Goal: Transaction & Acquisition: Purchase product/service

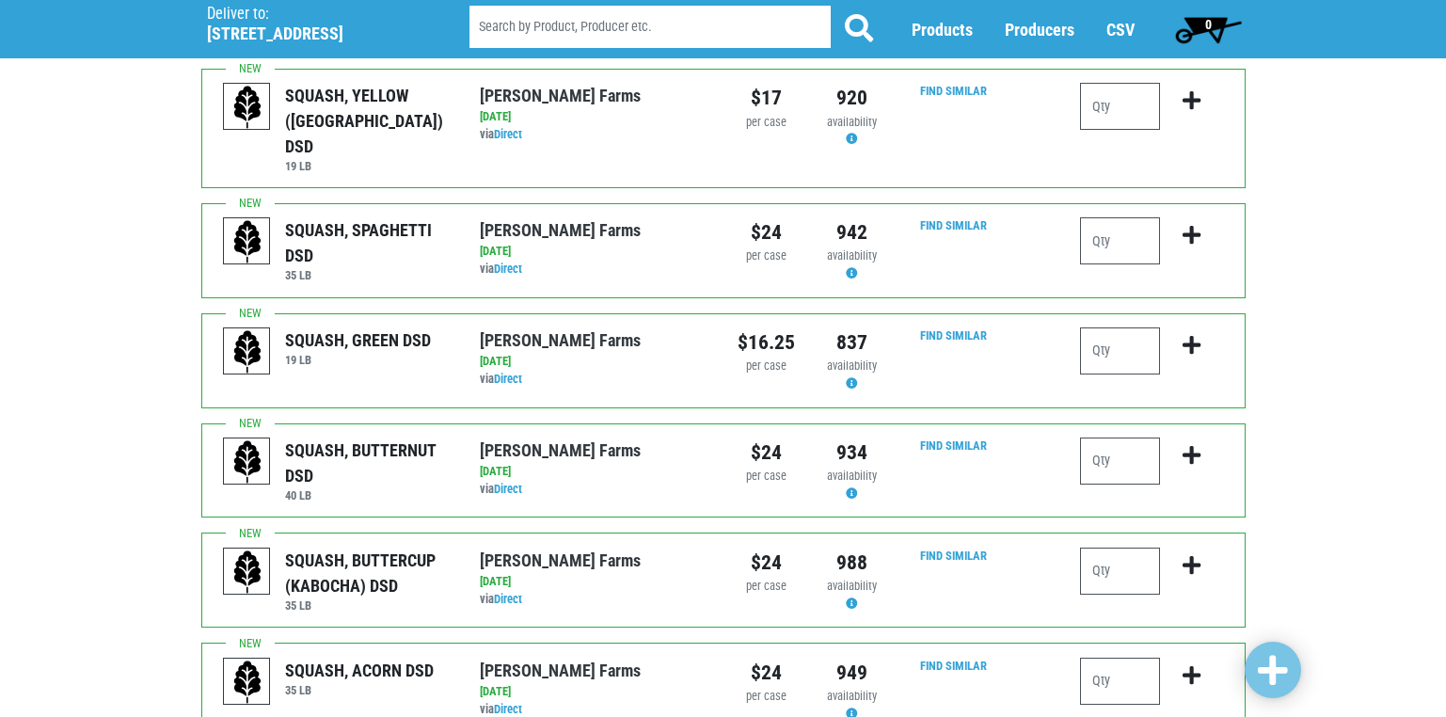
scroll to position [847, 0]
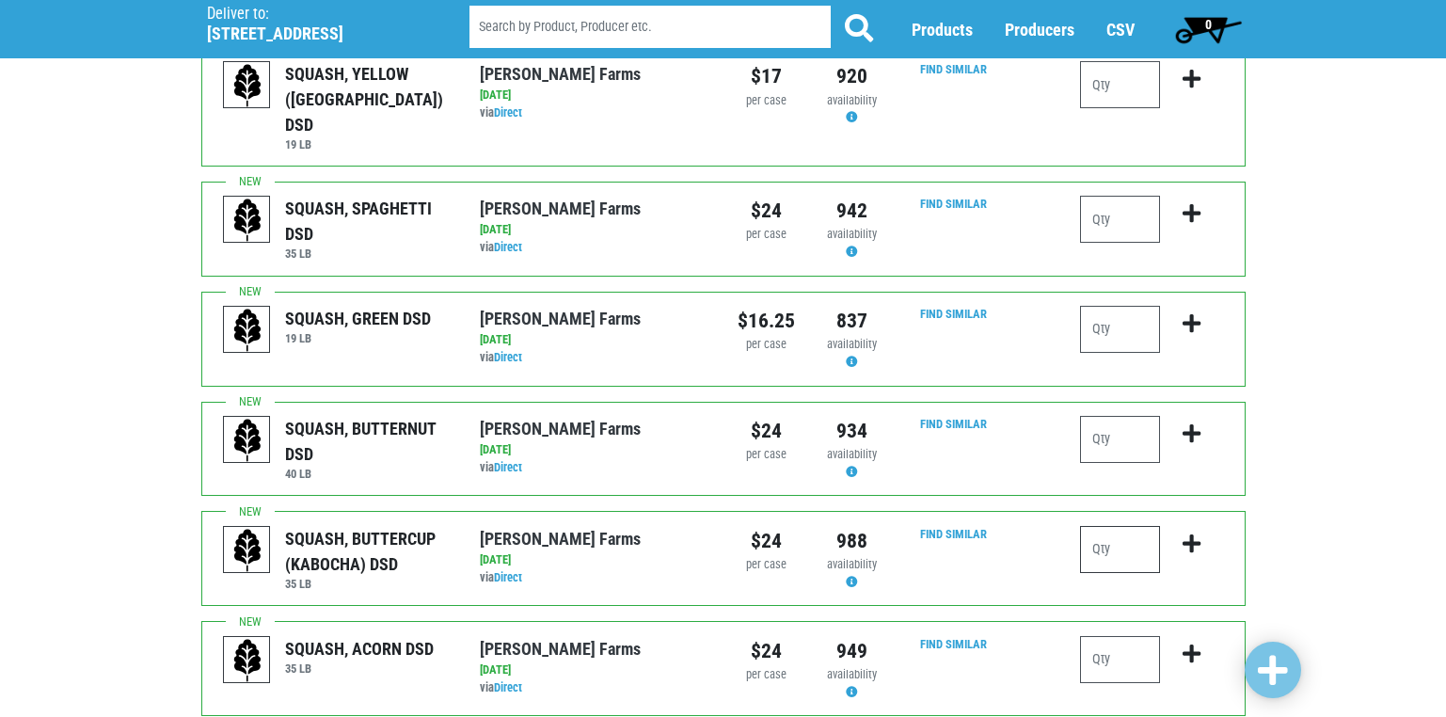
click at [1114, 526] on input "number" at bounding box center [1120, 549] width 80 height 47
type input "2"
click at [1282, 671] on span at bounding box center [1273, 671] width 30 height 34
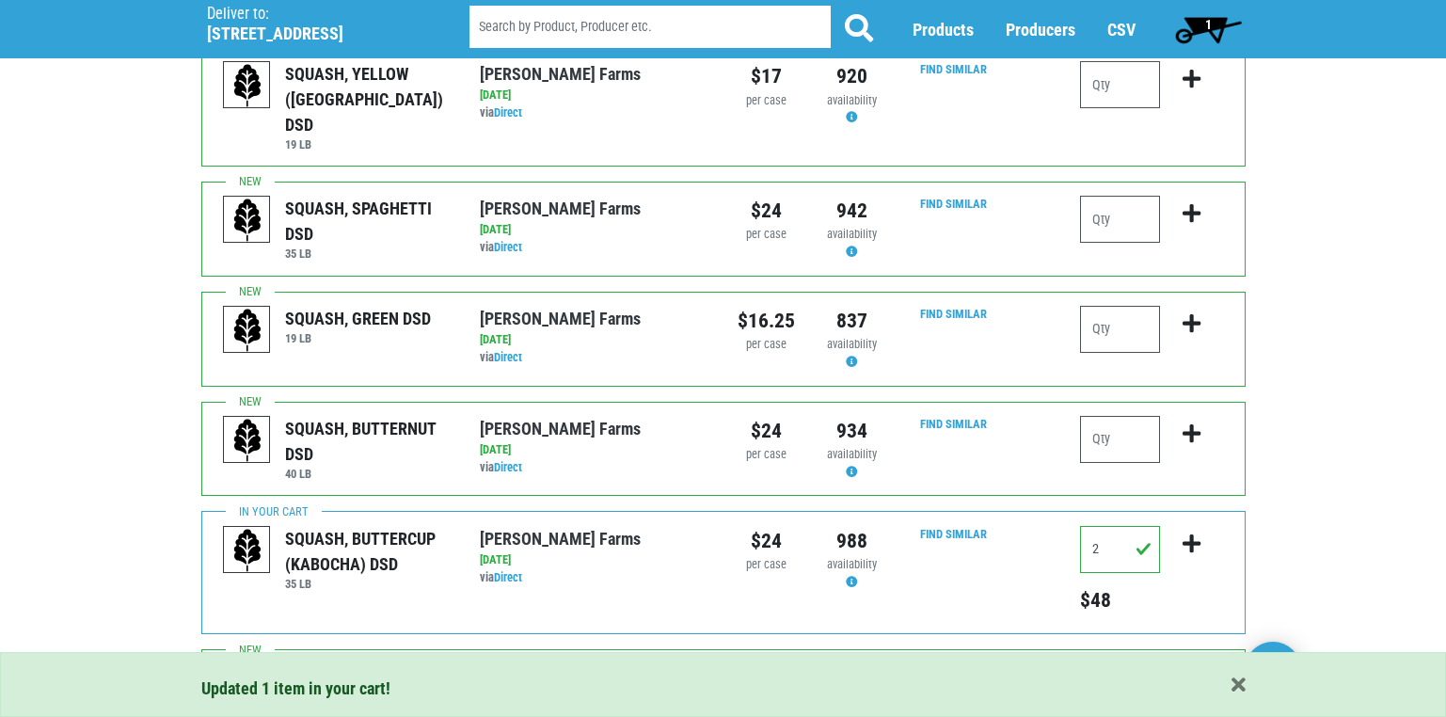
click at [1213, 29] on span "1" at bounding box center [1209, 29] width 84 height 38
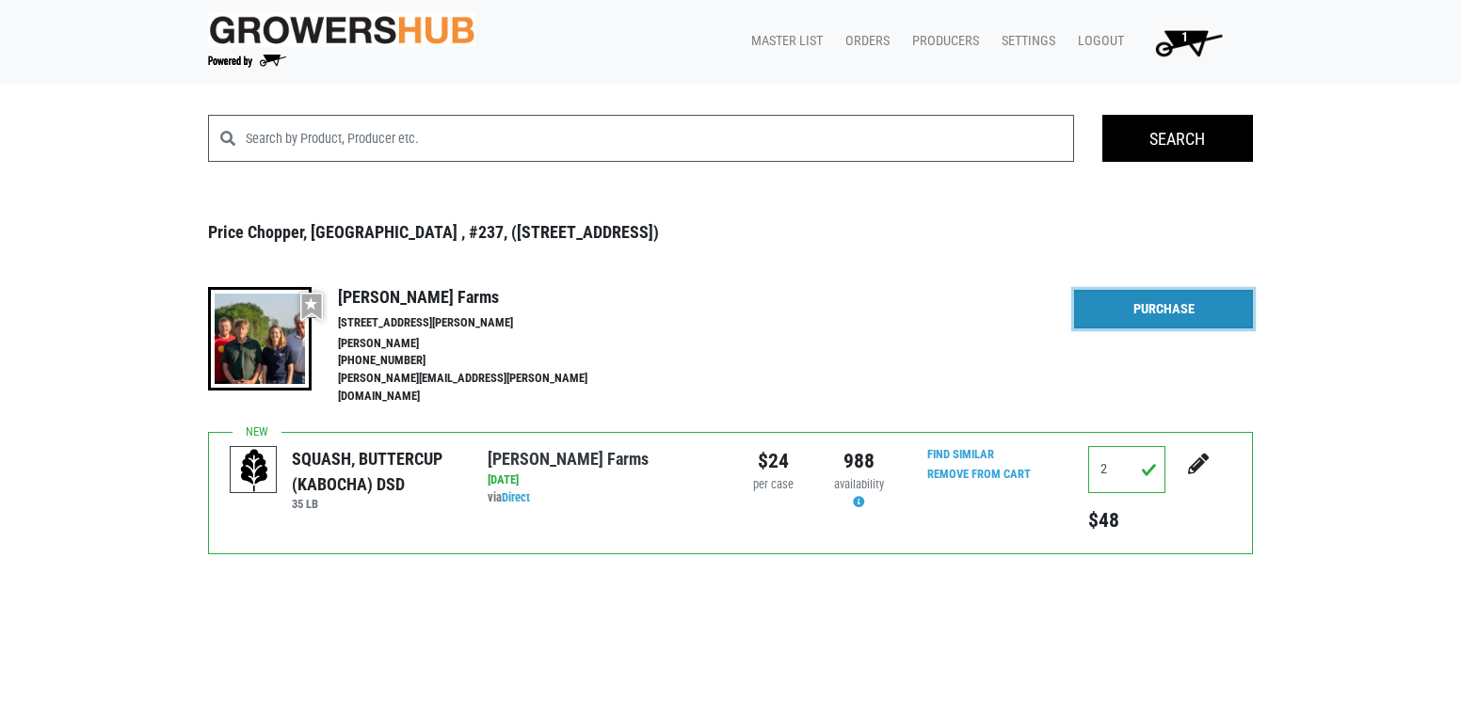
click at [1157, 318] on link "Purchase" at bounding box center [1163, 310] width 179 height 40
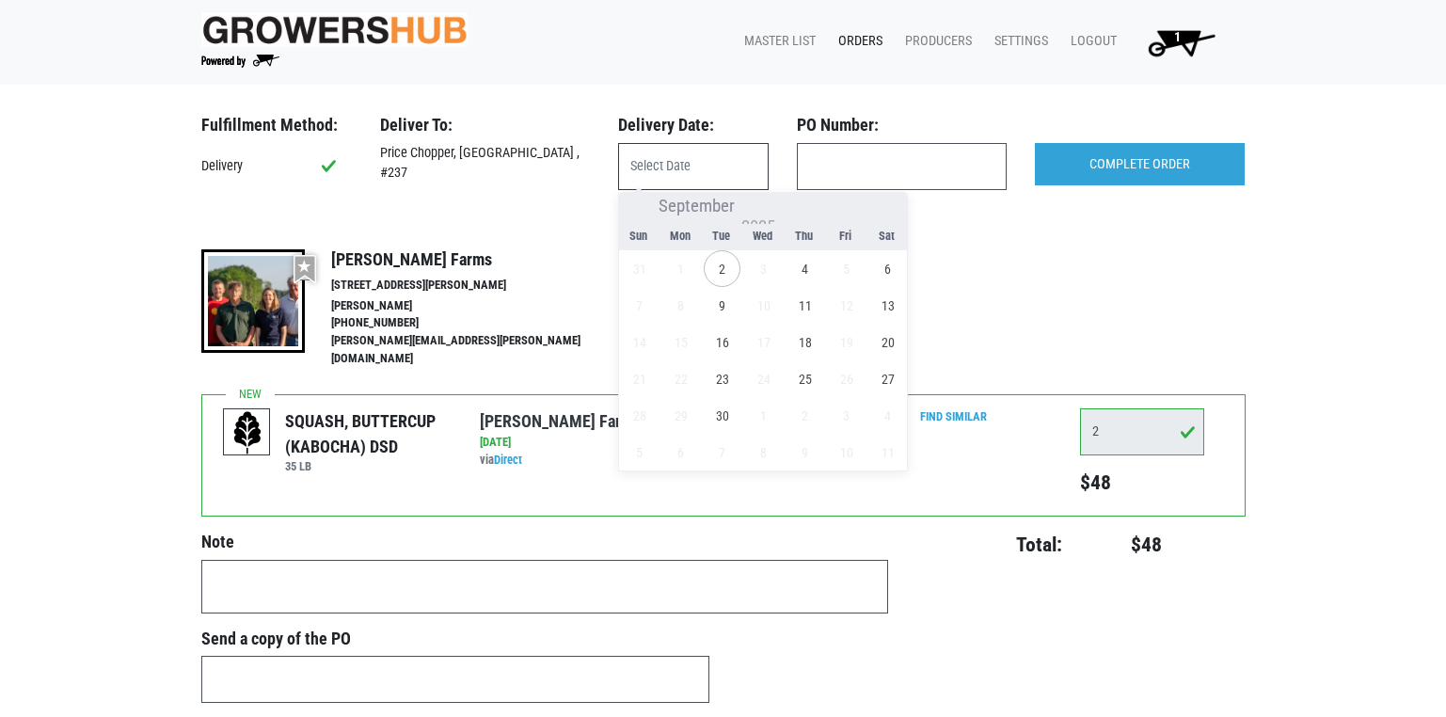
click at [676, 168] on input "text" at bounding box center [693, 166] width 151 height 47
click at [720, 272] on span "2" at bounding box center [722, 268] width 37 height 37
type input "[DATE]"
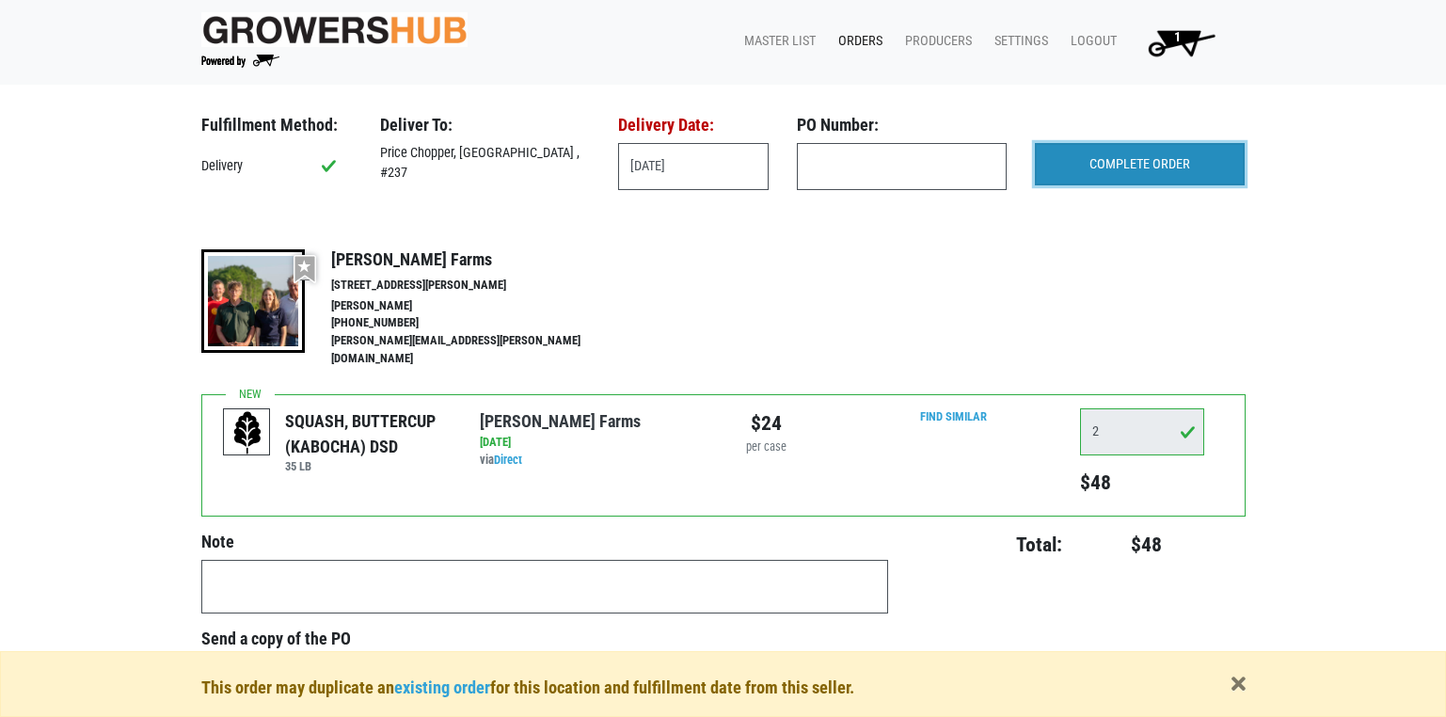
click at [1117, 168] on input "COMPLETE ORDER" at bounding box center [1140, 164] width 210 height 43
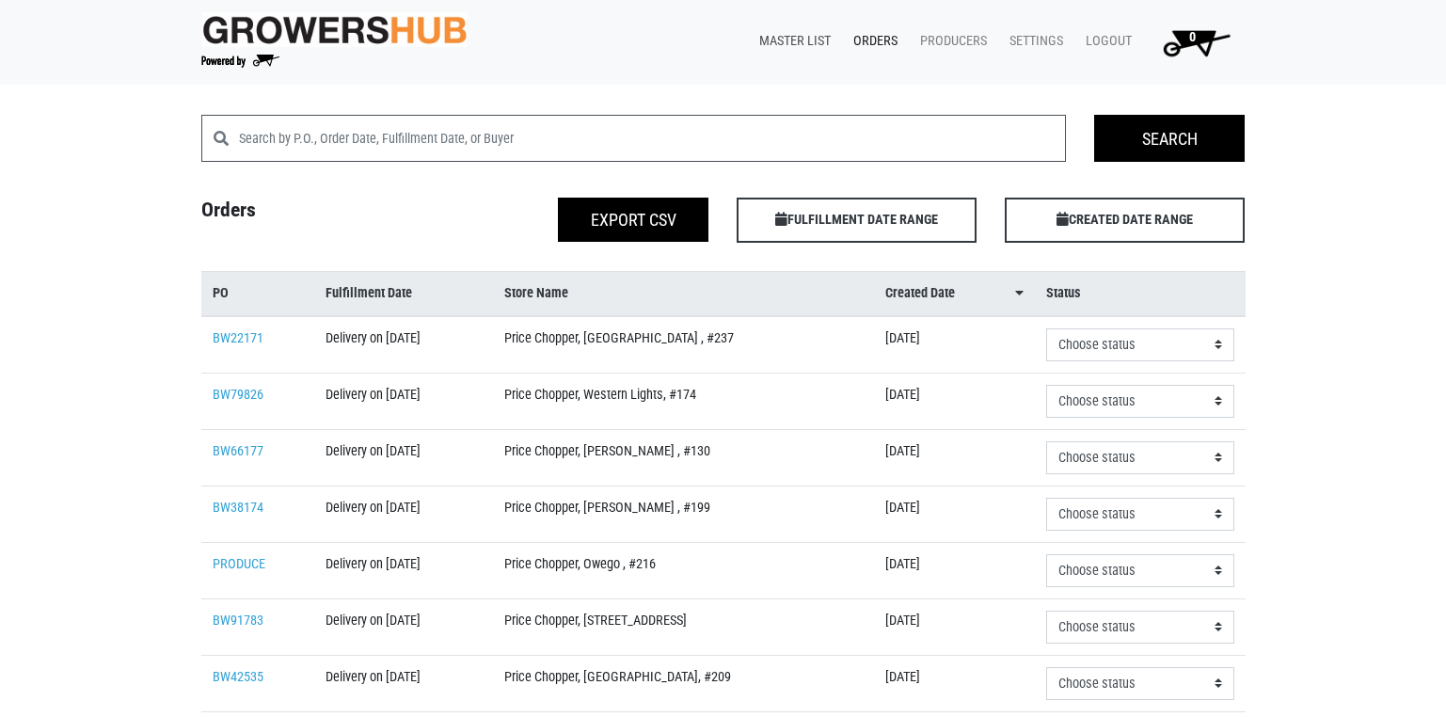
click at [824, 41] on link "Master List" at bounding box center [791, 42] width 94 height 36
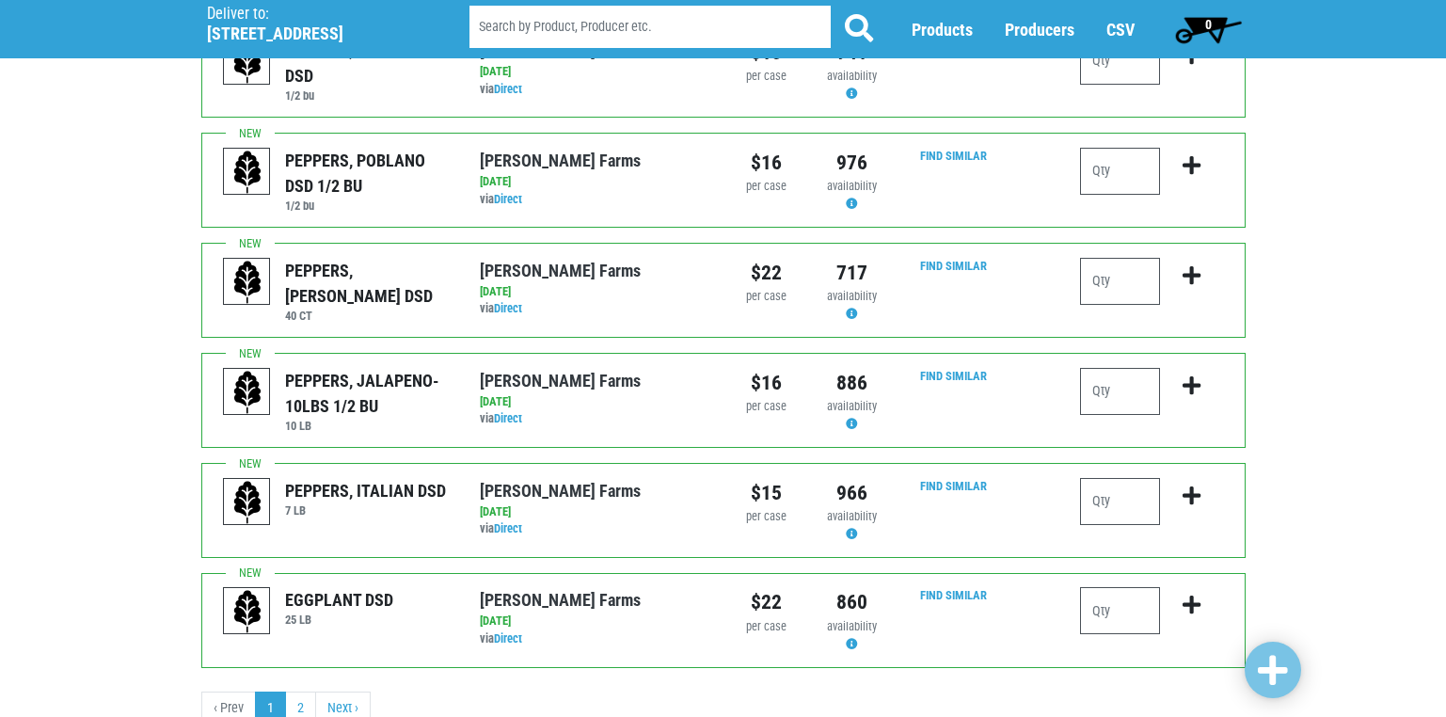
scroll to position [1797, 0]
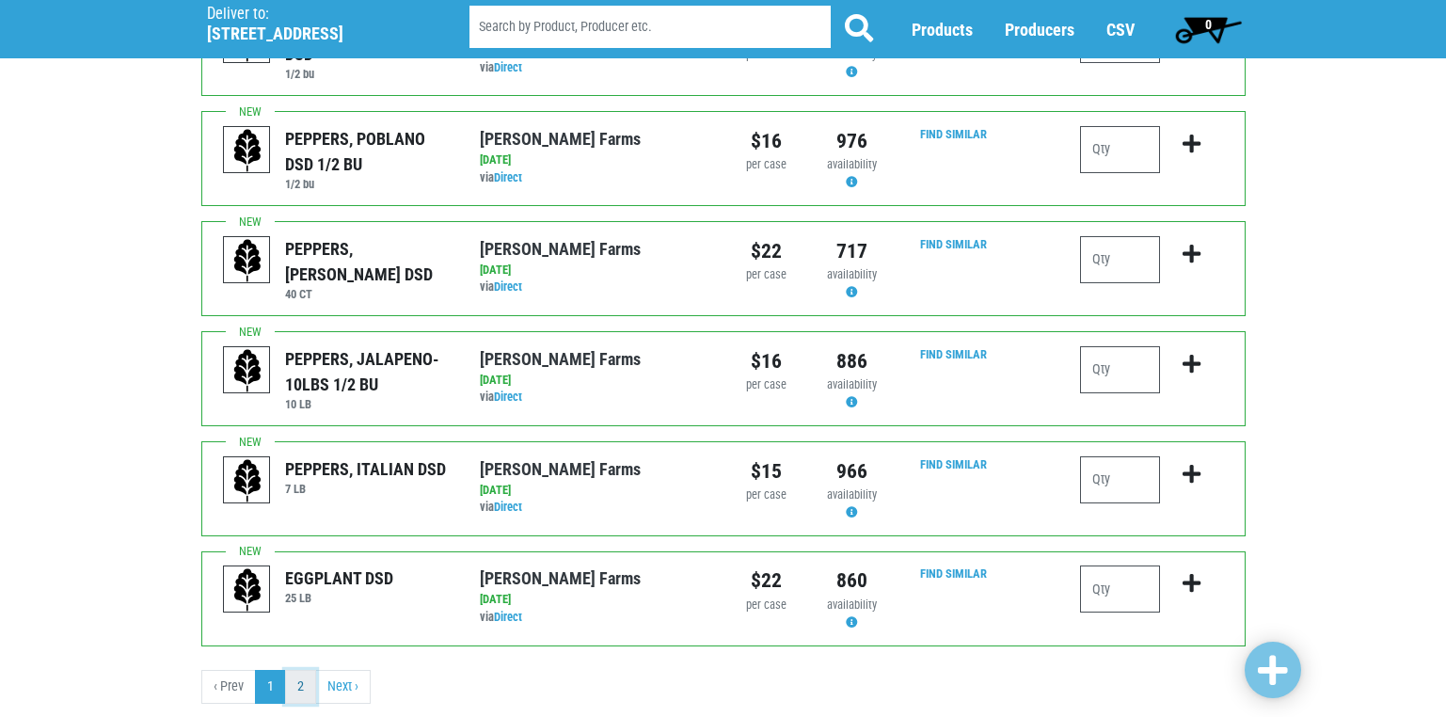
click at [297, 670] on link "2" at bounding box center [300, 687] width 31 height 34
